Goal: Task Accomplishment & Management: Use online tool/utility

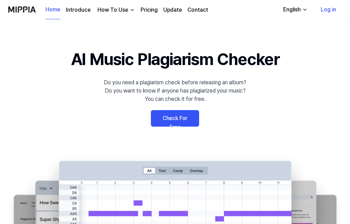
click at [149, 11] on link "Pricing" at bounding box center [149, 10] width 17 height 8
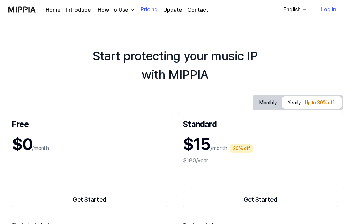
click at [263, 102] on button "Monthly" at bounding box center [268, 102] width 28 height 13
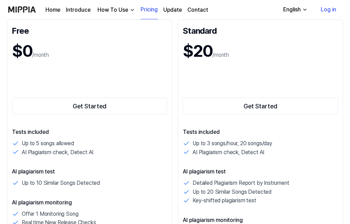
scroll to position [172, 0]
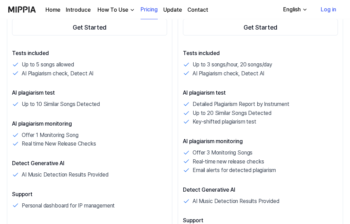
click at [333, 11] on link "Log in" at bounding box center [328, 9] width 27 height 19
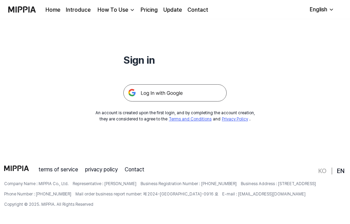
scroll to position [0, 0]
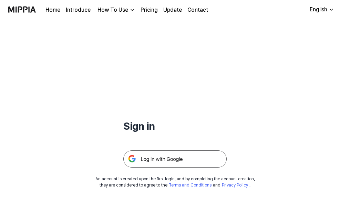
click at [186, 154] on img at bounding box center [174, 159] width 103 height 17
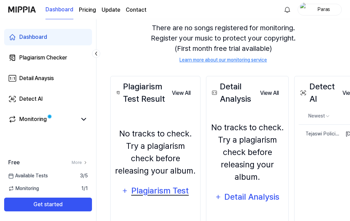
scroll to position [69, 0]
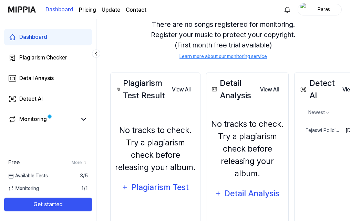
click at [54, 191] on div "Monitoring 1 / 1" at bounding box center [48, 188] width 96 height 7
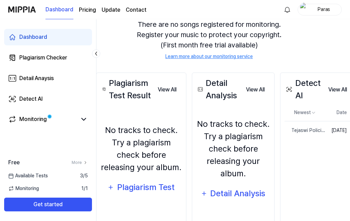
scroll to position [69, 37]
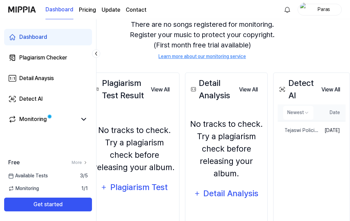
click at [319, 118] on th "Date" at bounding box center [332, 113] width 27 height 17
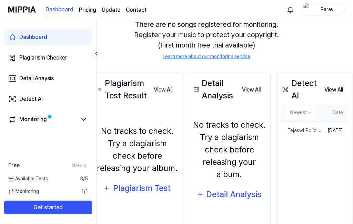
click at [292, 114] on html "Dashboard Pricing Update Contact Paras Dashboard Plagiarism Checker Detail Anay…" at bounding box center [158, 43] width 353 height 224
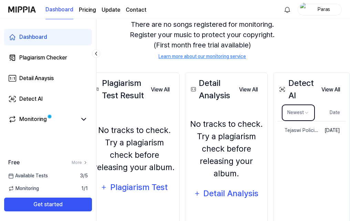
click at [329, 153] on html "Dashboard Pricing Update Contact Paras Dashboard Plagiarism Checker Detail Anay…" at bounding box center [154, 41] width 350 height 221
click at [335, 221] on div "Detect AI View All Detect AI Newest Date Tejaswi Policies Promotion Song Delete…" at bounding box center [311, 149] width 77 height 152
click at [322, 87] on button "View All" at bounding box center [331, 90] width 30 height 14
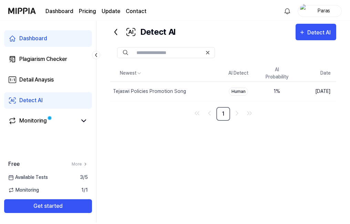
scroll to position [14, 0]
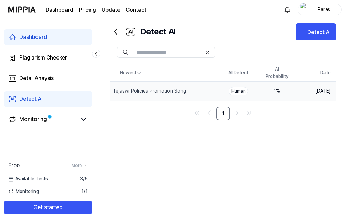
click at [236, 85] on td "Human" at bounding box center [238, 91] width 39 height 20
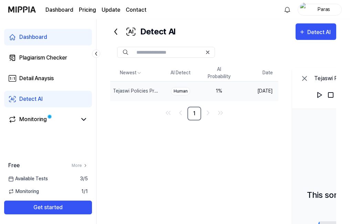
scroll to position [65, 0]
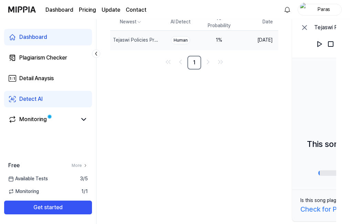
click at [32, 39] on div "Dashboard" at bounding box center [33, 37] width 28 height 8
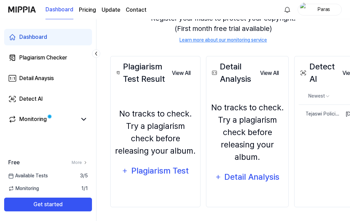
scroll to position [87, 37]
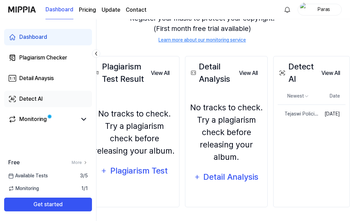
click at [24, 98] on div "Detect AI" at bounding box center [30, 99] width 23 height 8
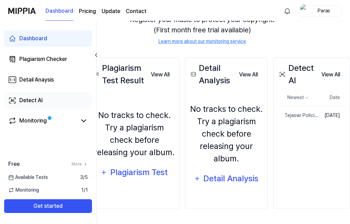
scroll to position [14, 0]
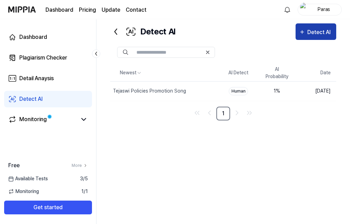
click at [301, 28] on icon "button" at bounding box center [302, 32] width 6 height 8
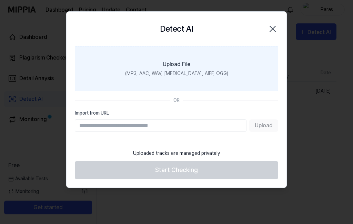
click at [195, 64] on label "Upload File (MP3, AAC, WAV, FLAC, AIFF, OGG)" at bounding box center [176, 68] width 203 height 45
click at [0, 0] on input "Upload File (MP3, AAC, WAV, FLAC, AIFF, OGG)" at bounding box center [0, 0] width 0 height 0
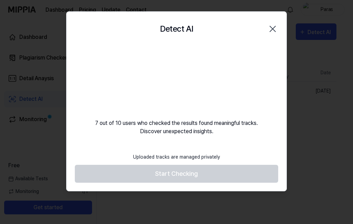
click at [161, 172] on footer "Uploaded tracks are managed privately Start Checking" at bounding box center [176, 166] width 203 height 34
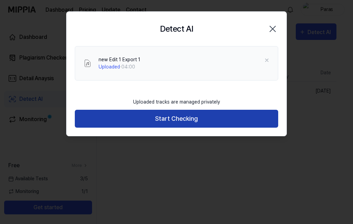
click at [142, 119] on button "Start Checking" at bounding box center [176, 119] width 203 height 18
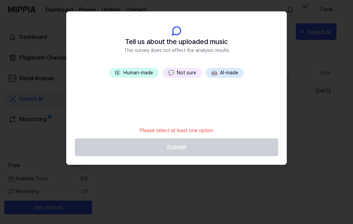
click at [187, 70] on button "💬 Not sure" at bounding box center [182, 73] width 39 height 10
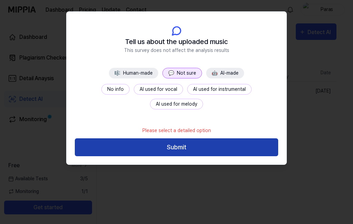
click at [190, 142] on button "Submit" at bounding box center [176, 147] width 203 height 18
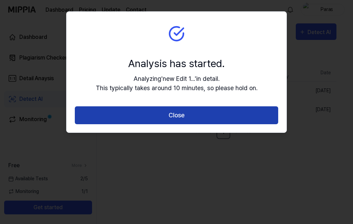
click at [179, 117] on button "Close" at bounding box center [176, 115] width 203 height 18
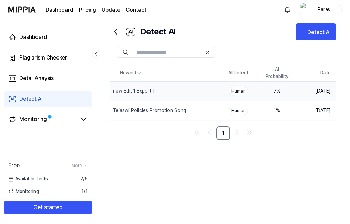
click at [237, 92] on div "Human" at bounding box center [238, 91] width 19 height 8
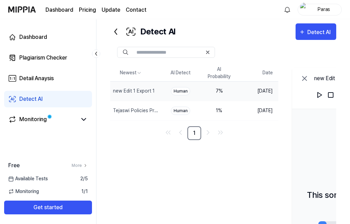
click at [99, 55] on icon at bounding box center [96, 53] width 7 height 7
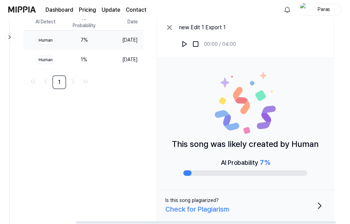
scroll to position [0, 63]
drag, startPoint x: 163, startPoint y: 223, endPoint x: 226, endPoint y: 207, distance: 65.0
click at [225, 221] on div at bounding box center [206, 222] width 260 height 2
click at [170, 27] on icon at bounding box center [169, 27] width 8 height 8
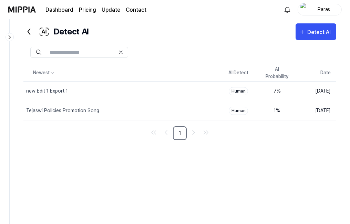
click at [7, 38] on icon at bounding box center [9, 37] width 7 height 7
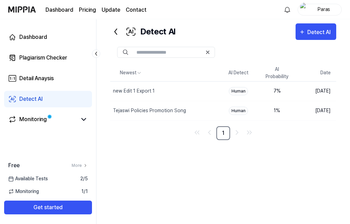
click at [43, 98] on link "Detect AI" at bounding box center [48, 99] width 88 height 17
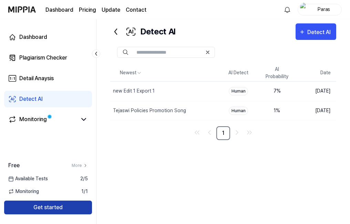
click at [66, 206] on button "Get started" at bounding box center [48, 208] width 88 height 14
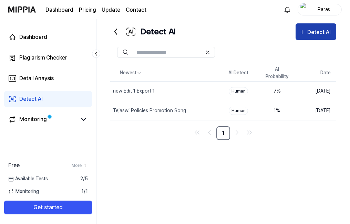
click at [307, 30] on div "Detect AI" at bounding box center [316, 32] width 34 height 9
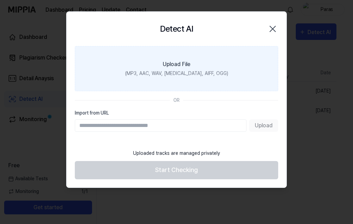
click at [167, 61] on div "Upload File" at bounding box center [177, 64] width 28 height 8
click at [0, 0] on input "Upload File (MP3, AAC, WAV, FLAC, AIFF, OGG)" at bounding box center [0, 0] width 0 height 0
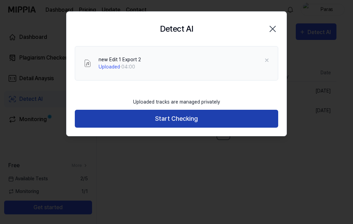
click at [200, 126] on button "Start Checking" at bounding box center [176, 119] width 203 height 18
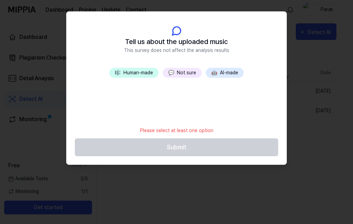
click at [177, 73] on button "💬 Not sure" at bounding box center [182, 73] width 39 height 10
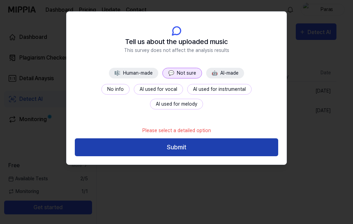
click at [158, 147] on button "Submit" at bounding box center [176, 147] width 203 height 18
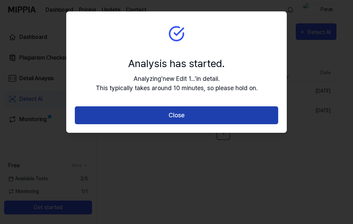
click at [243, 114] on button "Close" at bounding box center [176, 115] width 203 height 18
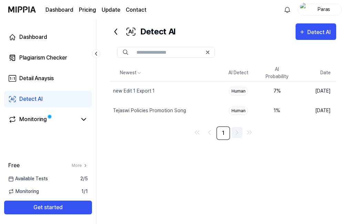
click at [237, 135] on icon "Go to next page" at bounding box center [237, 132] width 8 height 8
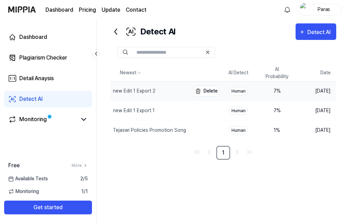
click at [137, 92] on div "new Edit 1 Export 2" at bounding box center [134, 90] width 42 height 7
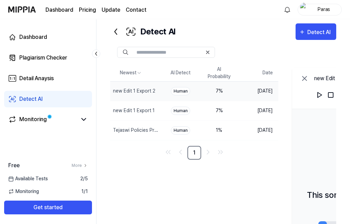
click at [190, 90] on div "Human" at bounding box center [180, 91] width 19 height 8
click at [322, 11] on div "Paras" at bounding box center [323, 10] width 27 height 8
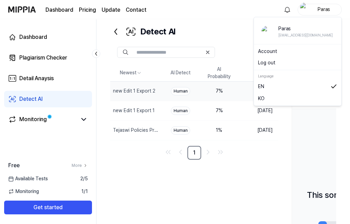
click at [265, 64] on button "Log out" at bounding box center [297, 62] width 79 height 7
